Goal: Task Accomplishment & Management: Use online tool/utility

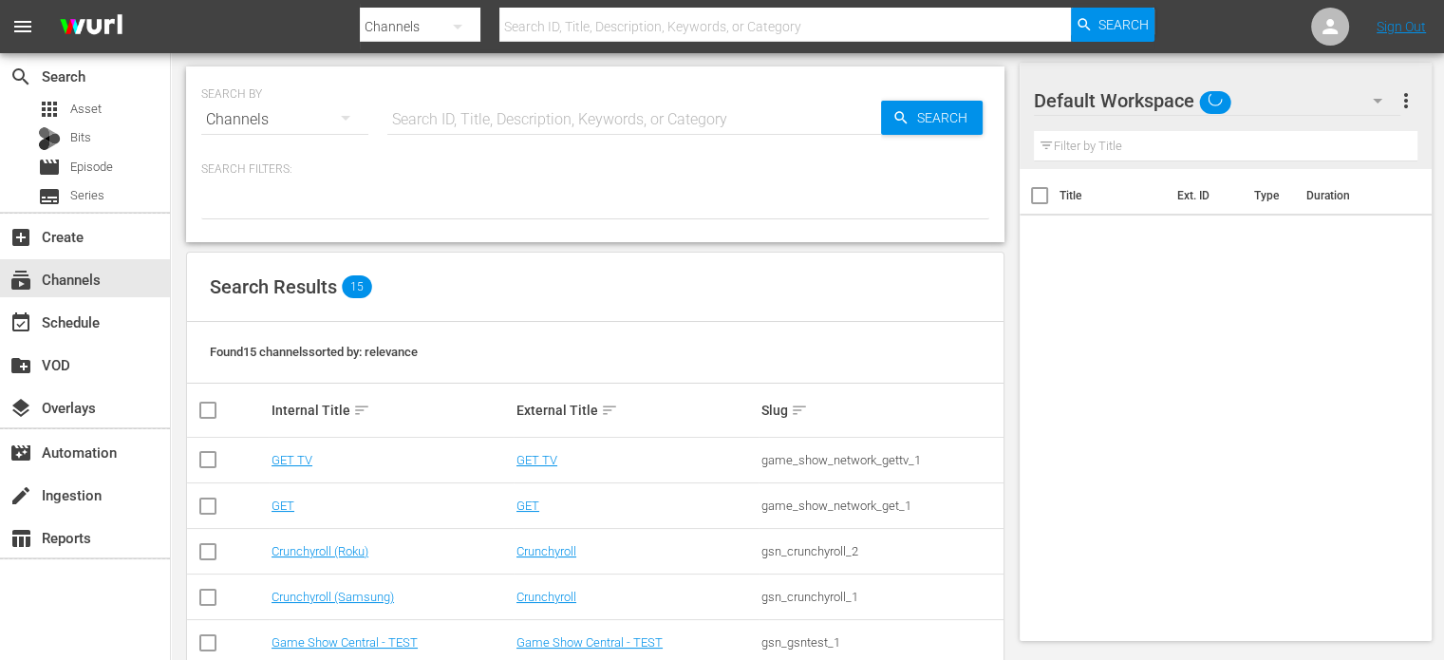
scroll to position [169, 0]
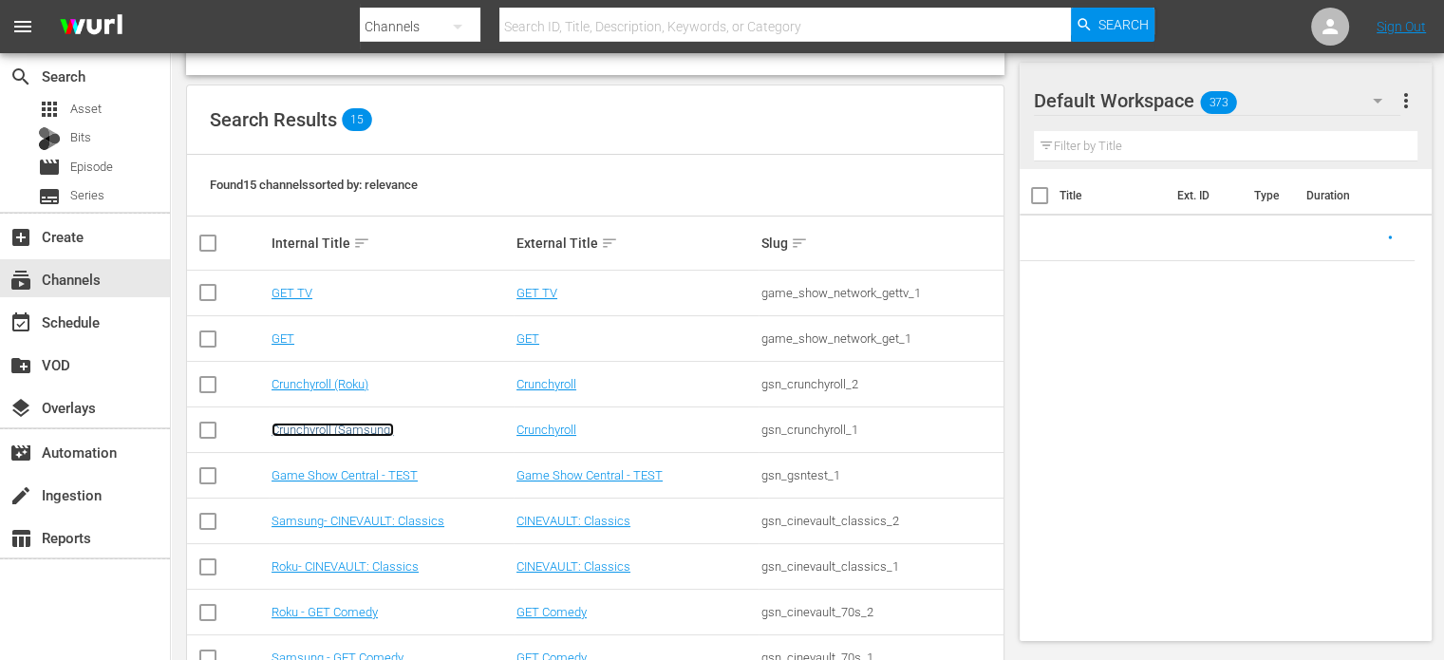
click at [367, 424] on link "Crunchyroll (Samsung)" at bounding box center [333, 430] width 123 height 14
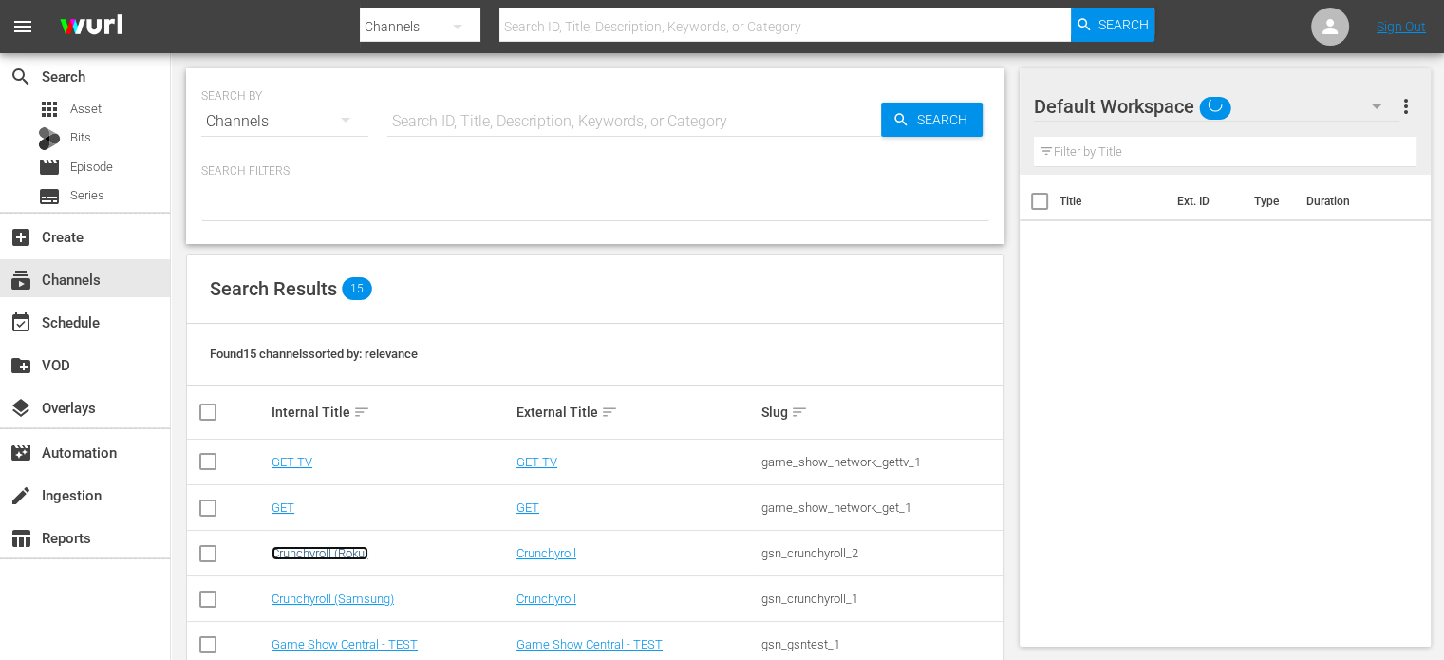
click at [308, 550] on link "Crunchyroll (Roku)" at bounding box center [320, 553] width 97 height 14
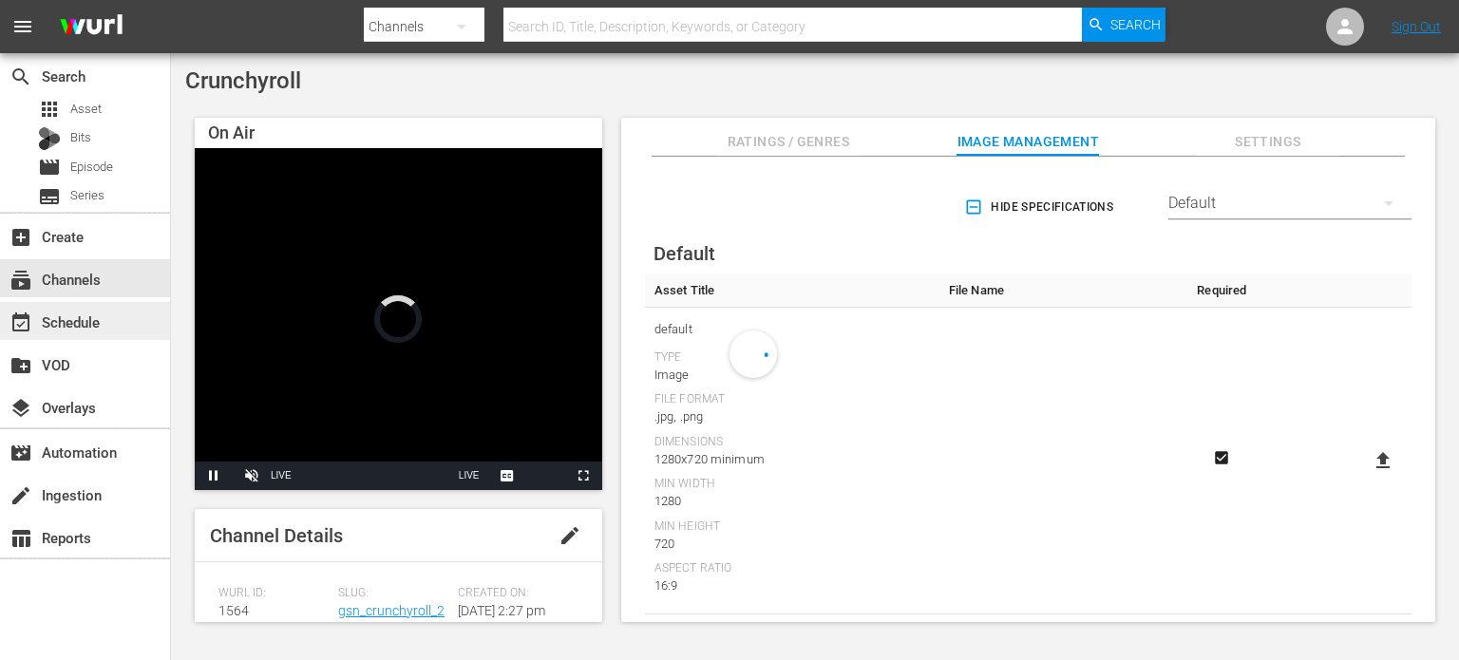
click at [149, 311] on div "event_available Schedule" at bounding box center [85, 321] width 170 height 38
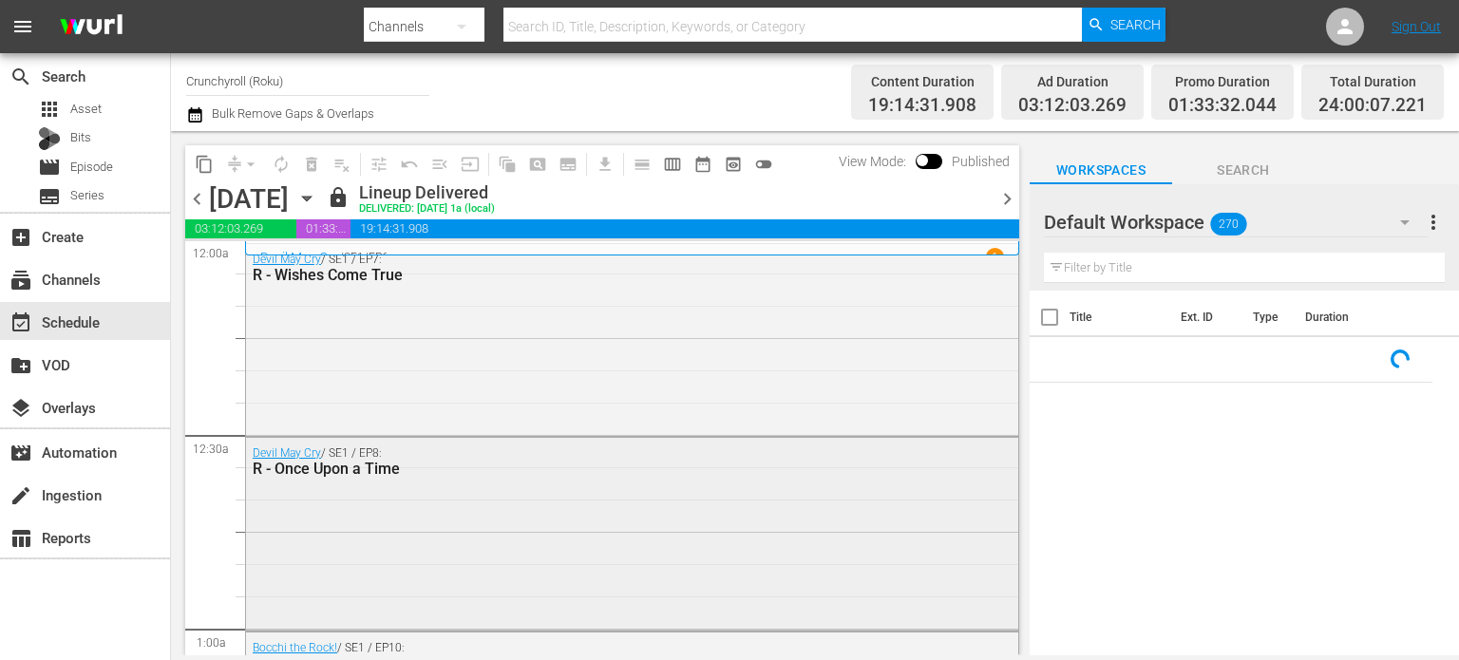
click at [621, 493] on div "Devil May Cry / SE1 / EP8: R - Once Upon a Time" at bounding box center [632, 532] width 772 height 188
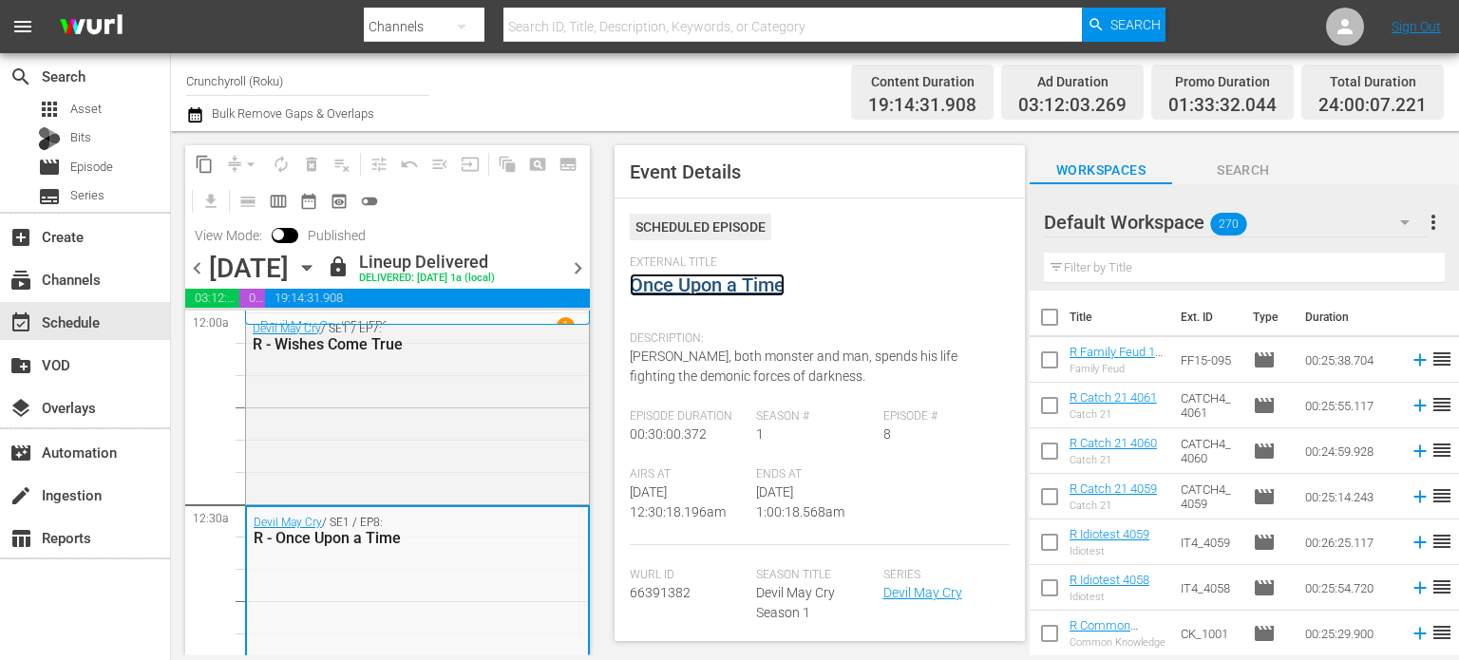
click at [710, 284] on link "Once Upon a Time" at bounding box center [707, 284] width 155 height 23
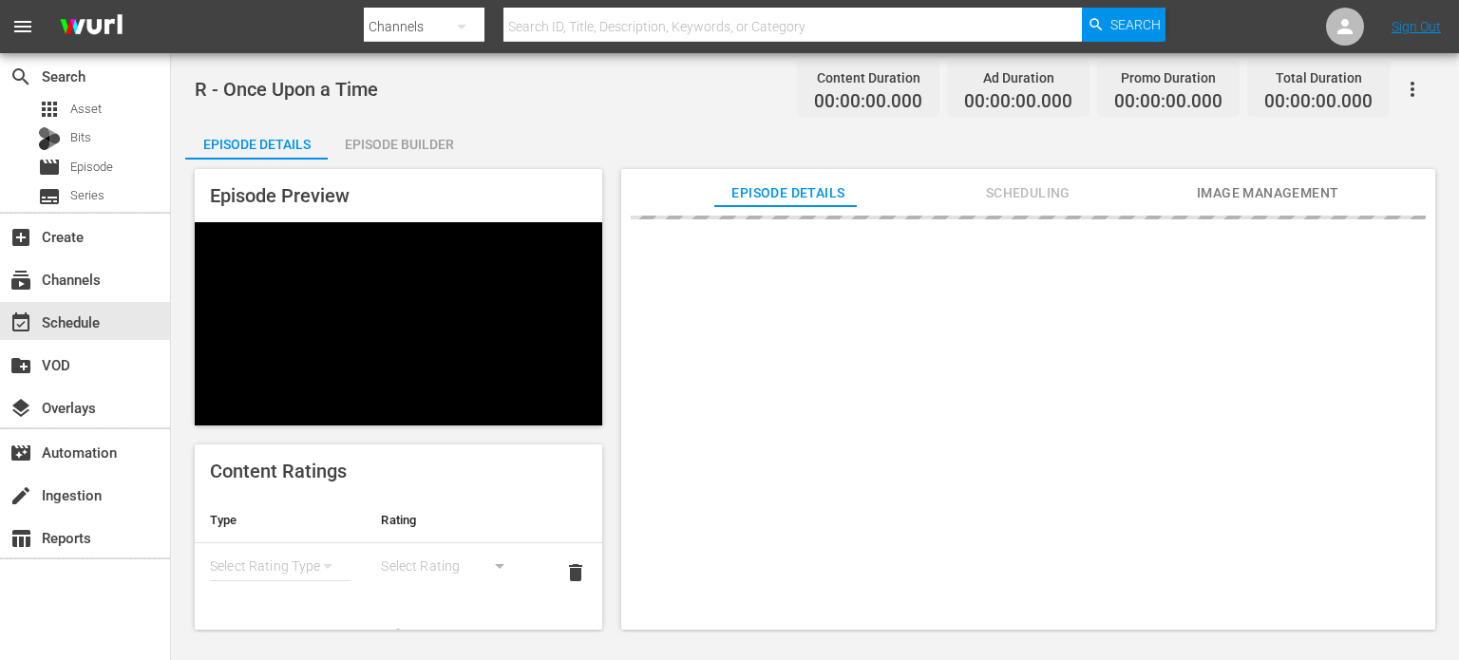
click at [405, 147] on div "Episode Builder" at bounding box center [399, 145] width 142 height 46
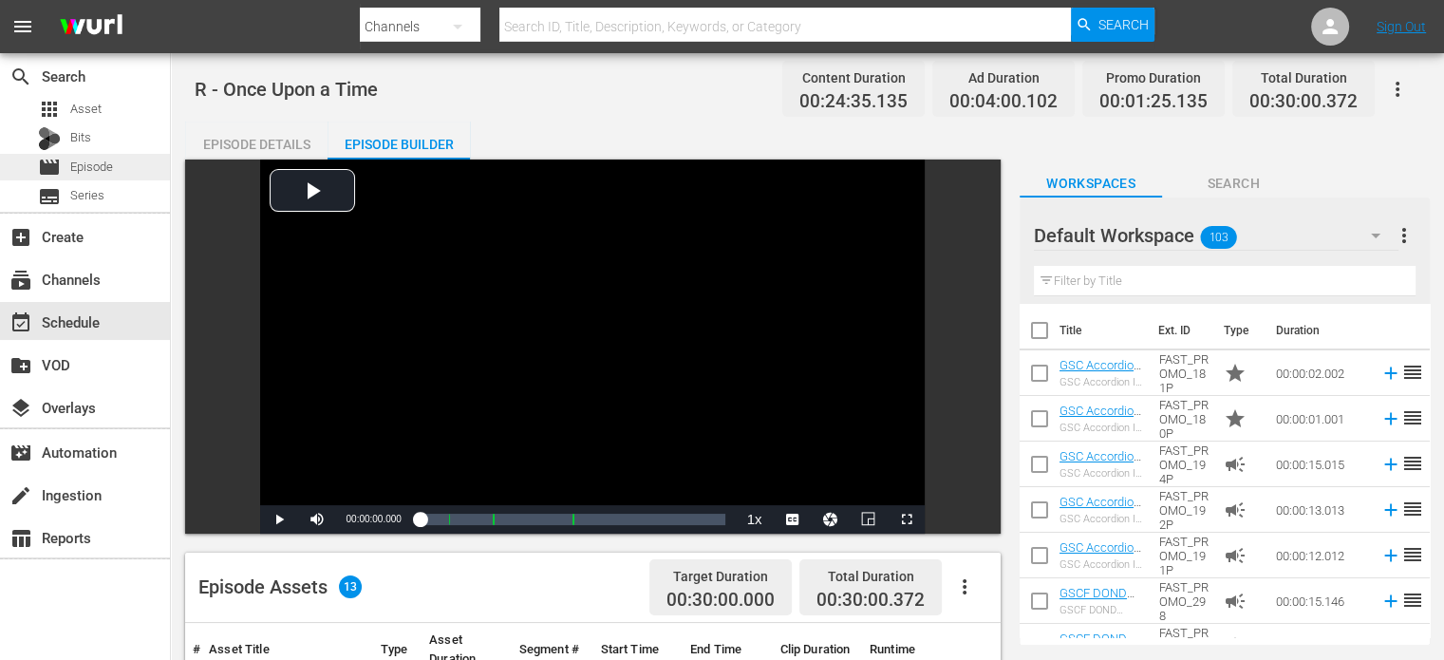
click at [123, 175] on div "movie Episode" at bounding box center [85, 167] width 170 height 27
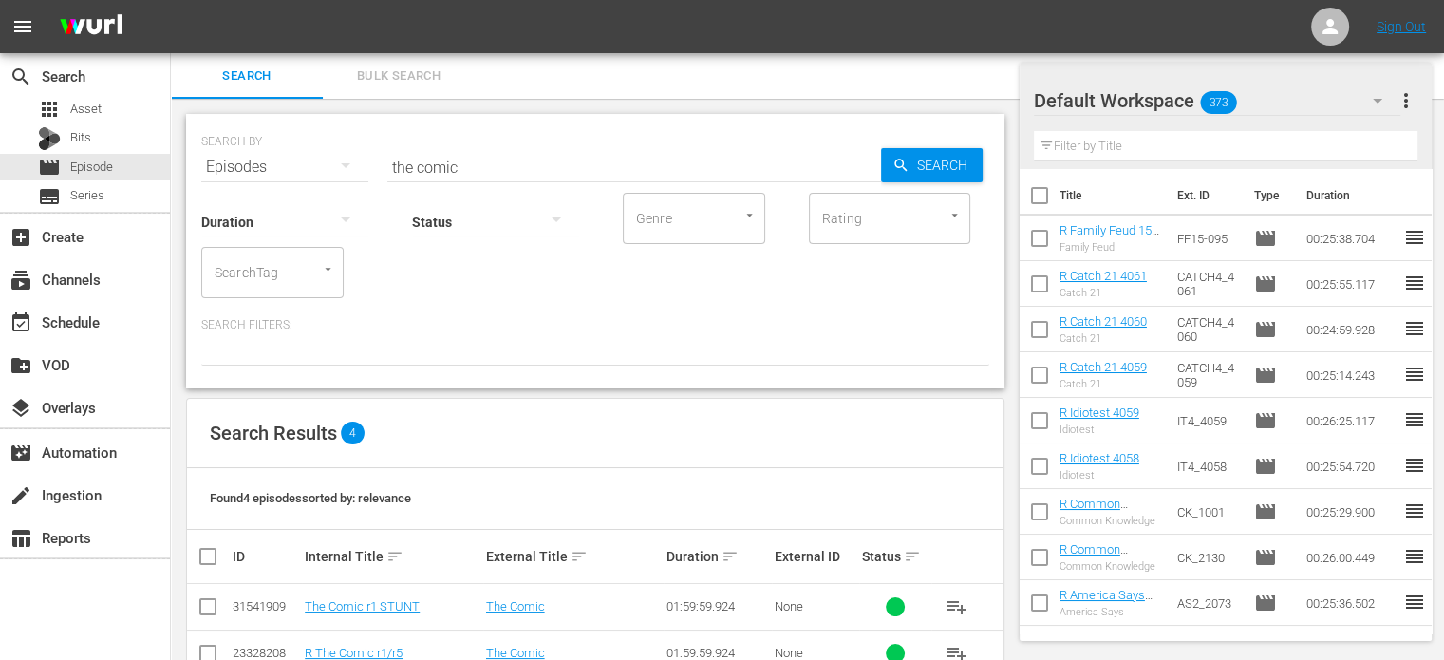
scroll to position [143, 0]
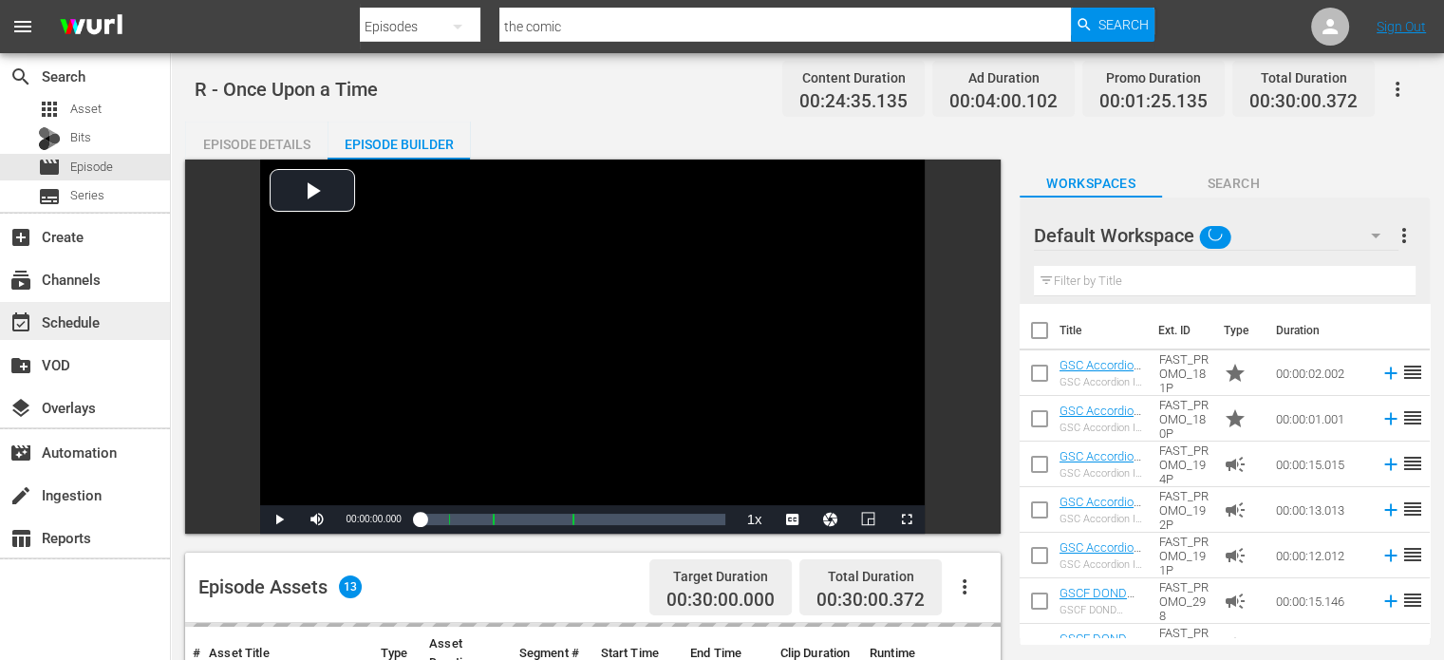
click at [103, 332] on div "event_available Schedule" at bounding box center [85, 321] width 170 height 38
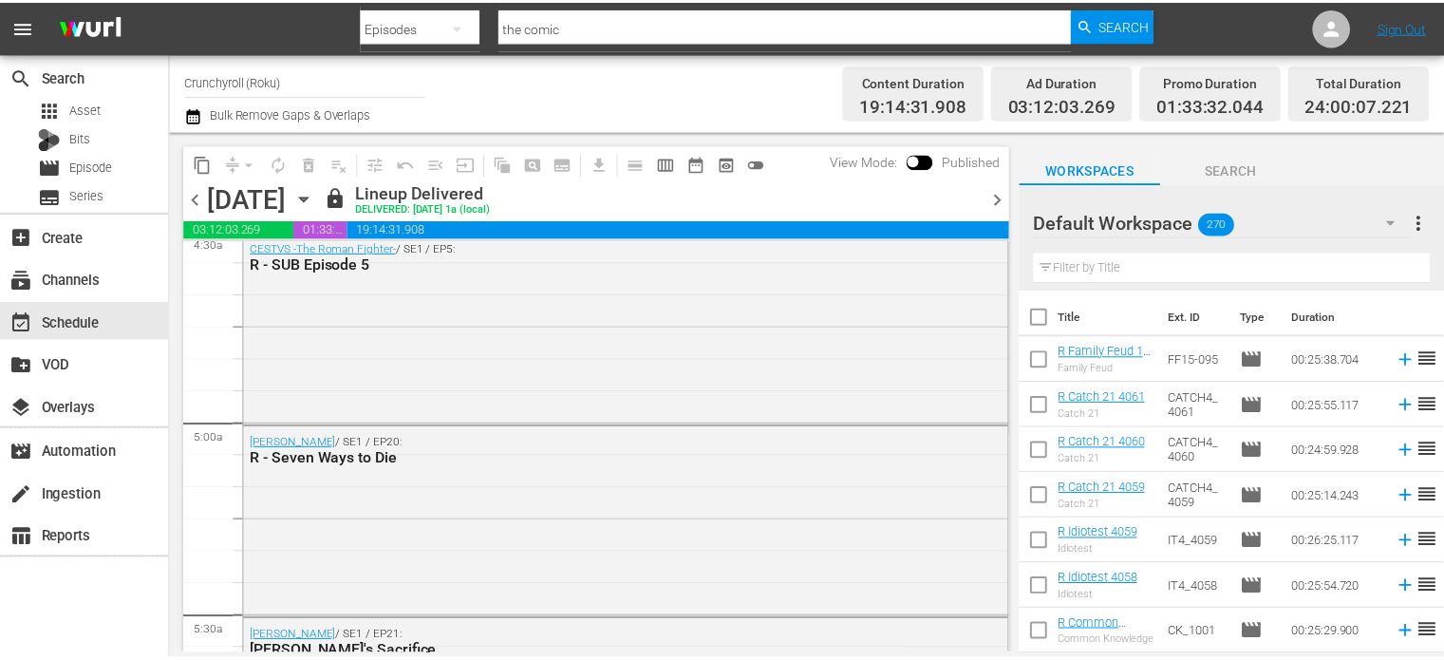
scroll to position [1755, 0]
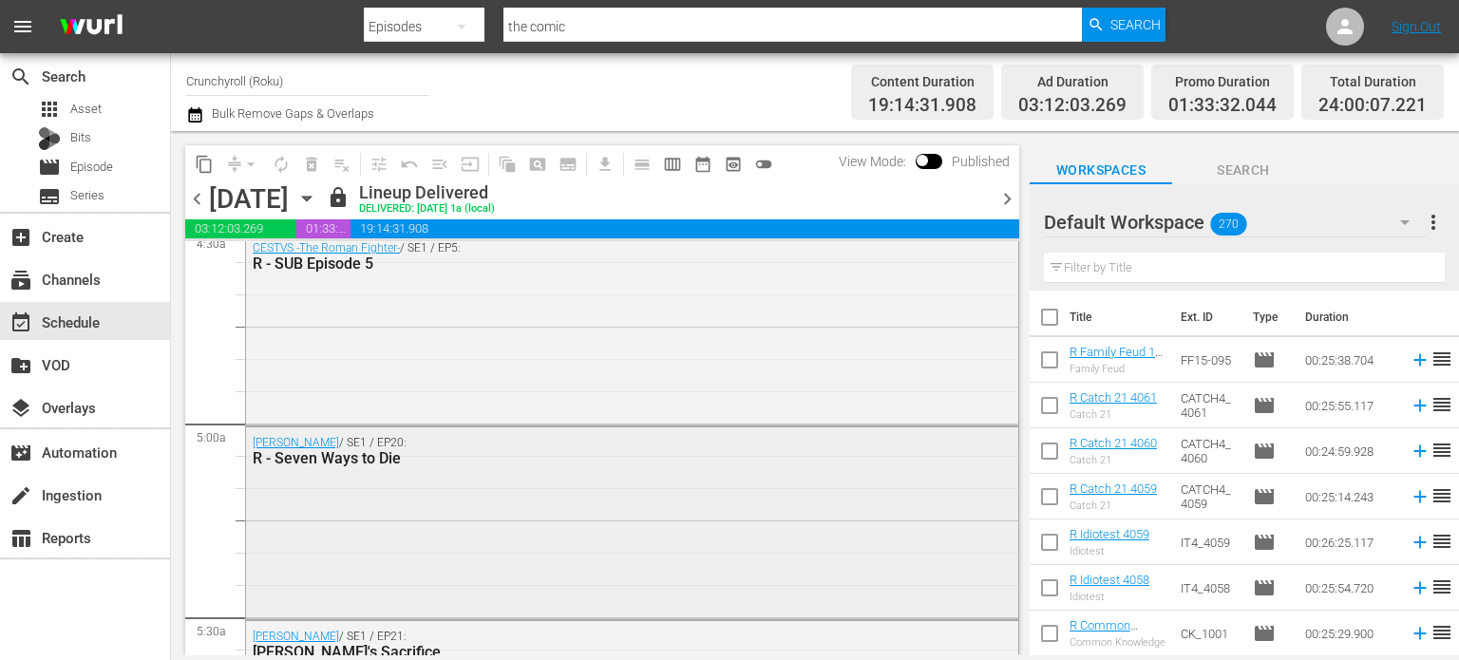
click at [555, 485] on div "[PERSON_NAME] / SE1 / EP20: R - Seven Ways to Die" at bounding box center [632, 521] width 772 height 188
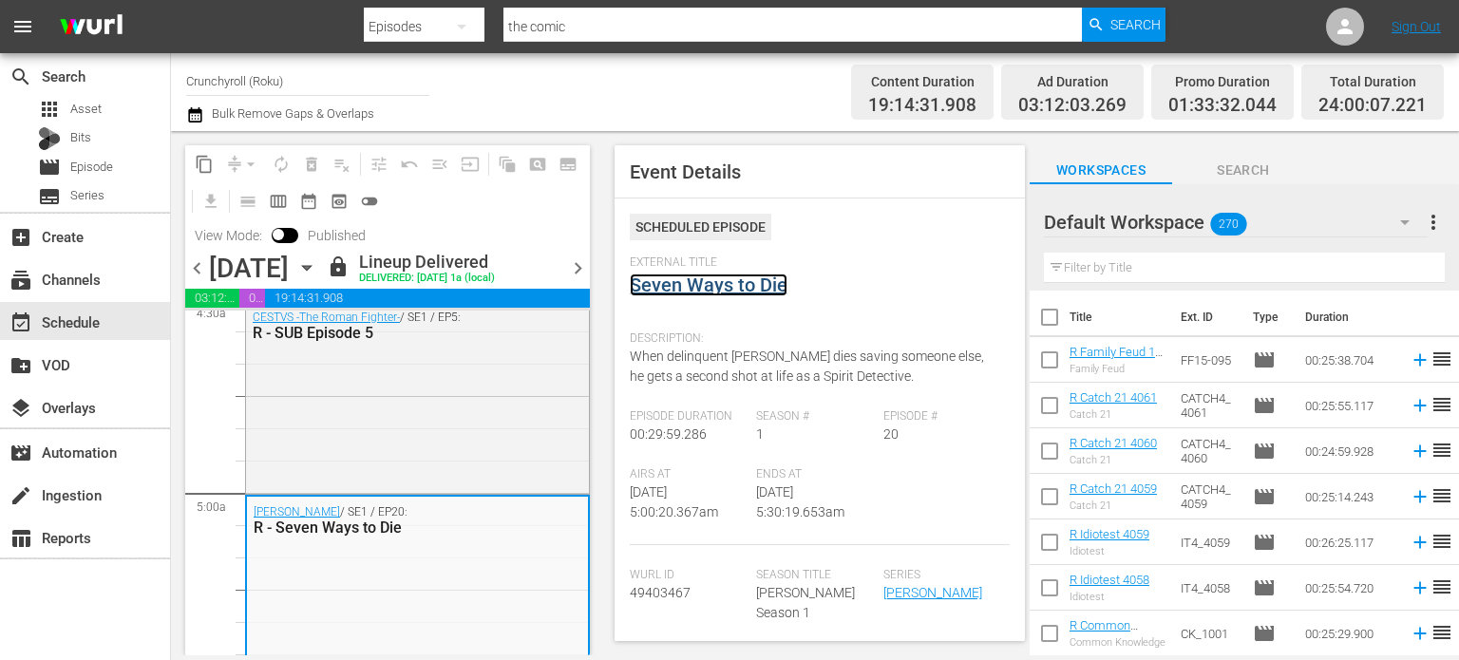
click at [719, 287] on link "Seven Ways to Die" at bounding box center [709, 284] width 158 height 23
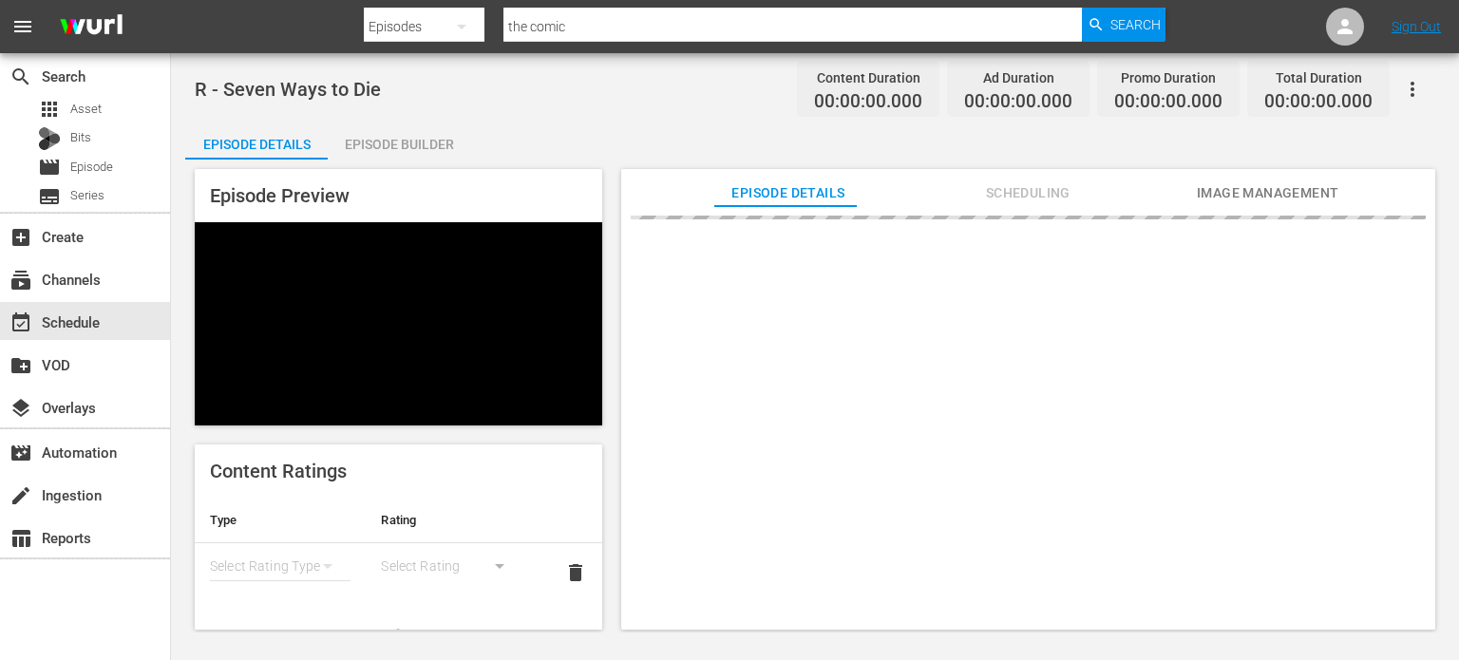
click at [410, 151] on div "Episode Builder" at bounding box center [399, 145] width 142 height 46
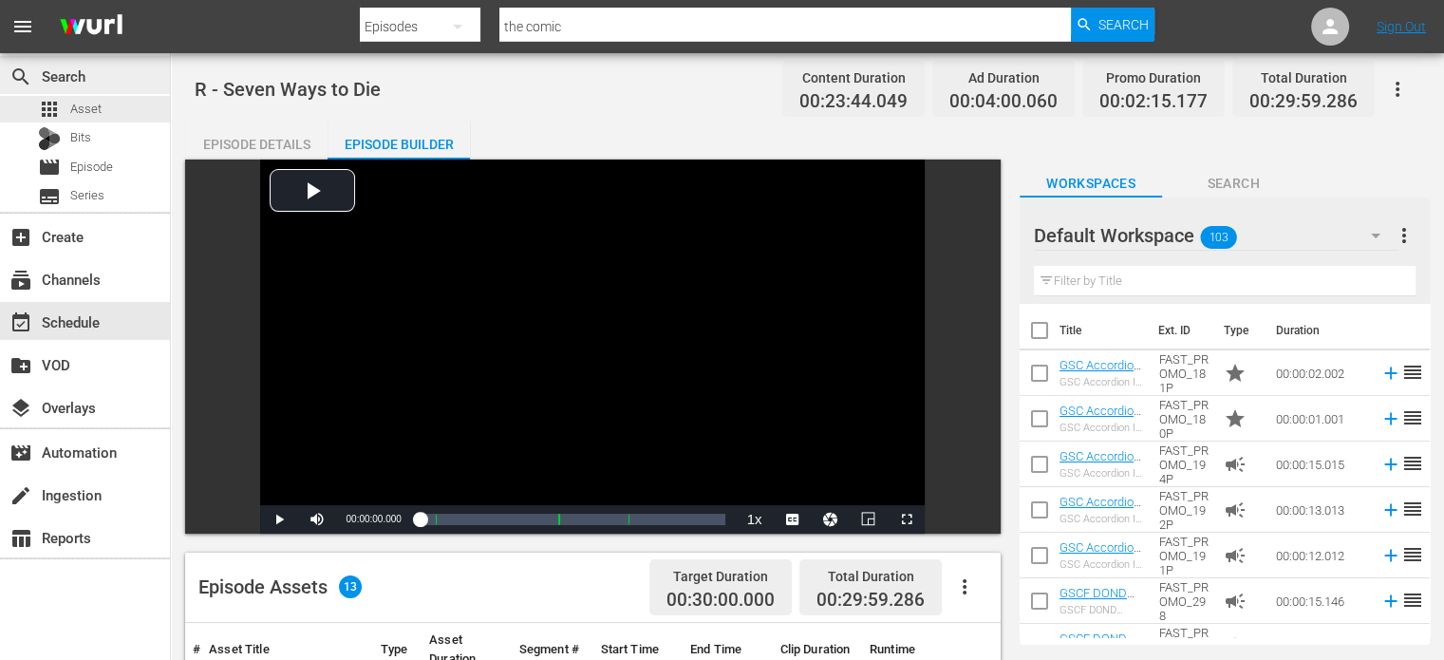
click at [84, 91] on div "search Search" at bounding box center [85, 75] width 170 height 38
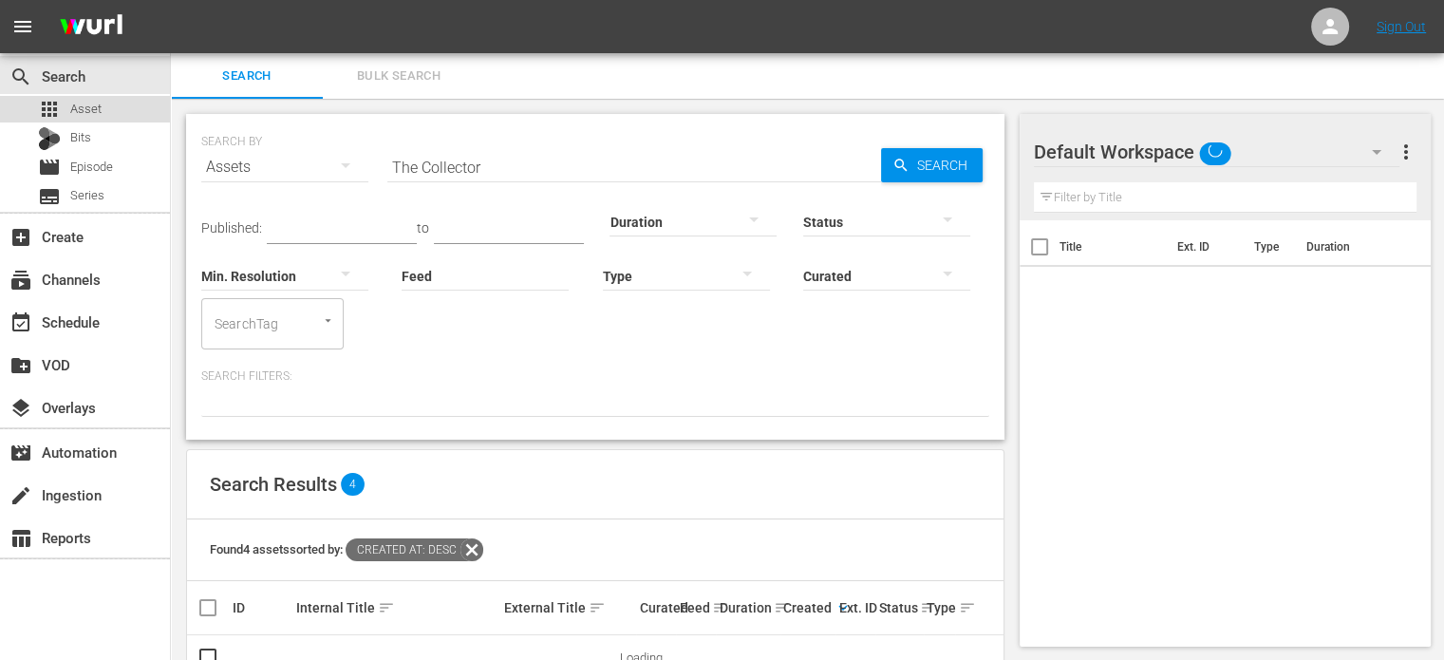
click at [84, 98] on div "apps Asset" at bounding box center [70, 109] width 64 height 27
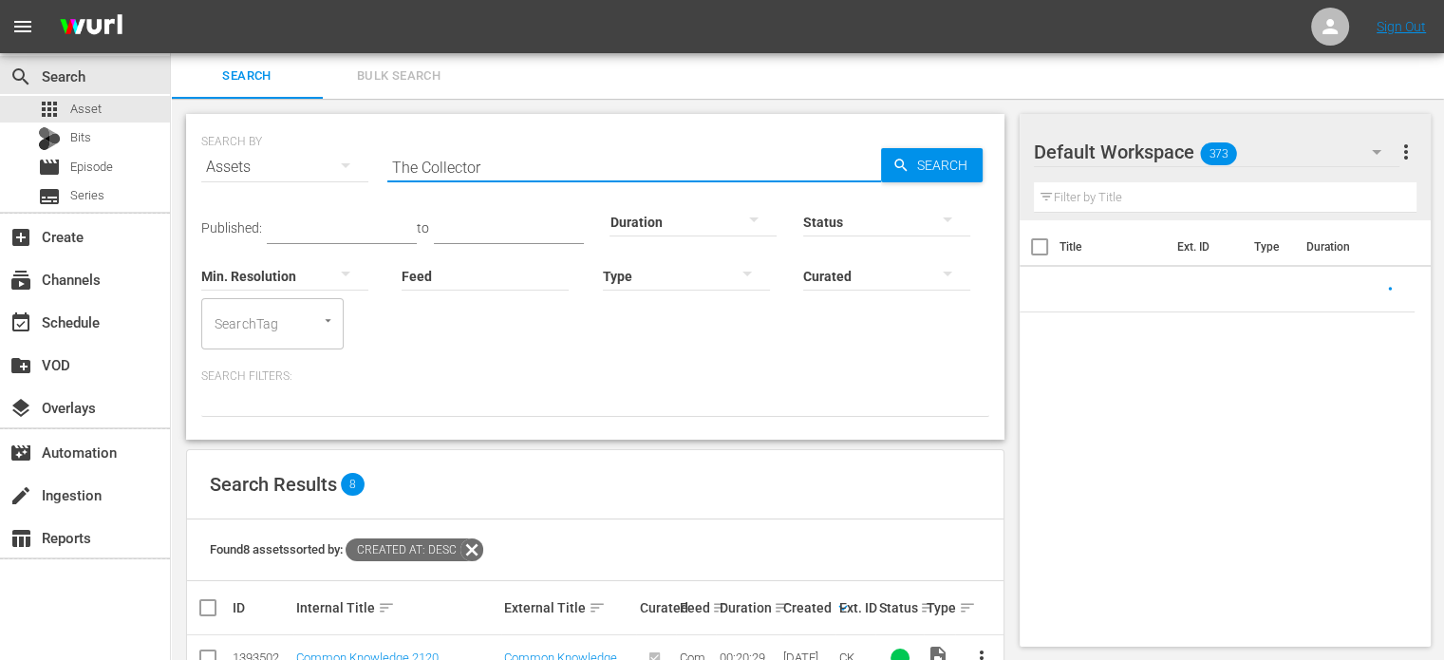
drag, startPoint x: 548, startPoint y: 179, endPoint x: 333, endPoint y: 178, distance: 214.6
click at [333, 178] on div "SEARCH BY Search By Assets Search ID, Title, Description, Keywords, or Category…" at bounding box center [595, 156] width 788 height 68
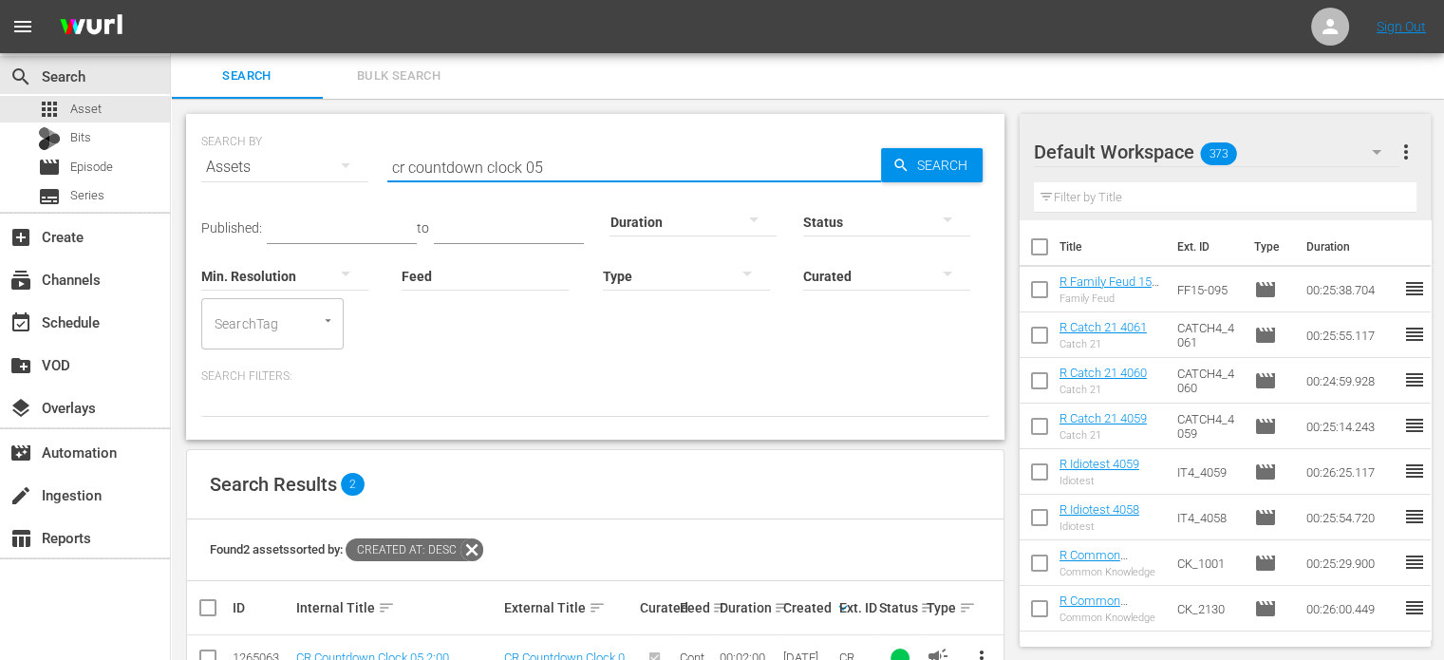
type input "cr countdown clock 05"
